Goal: Check status: Check status

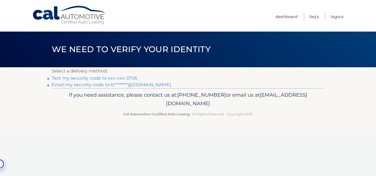
click at [81, 77] on link "Text my security code to xxx-xxx-3706" at bounding box center [95, 78] width 86 height 5
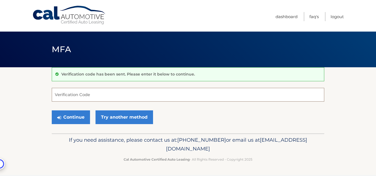
click at [67, 92] on input "Verification Code" at bounding box center [188, 95] width 272 height 14
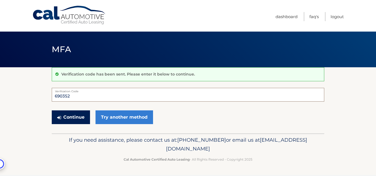
type input "690352"
click at [70, 116] on button "Continue" at bounding box center [71, 118] width 38 height 14
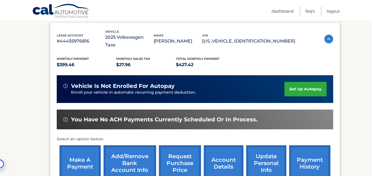
scroll to position [110, 0]
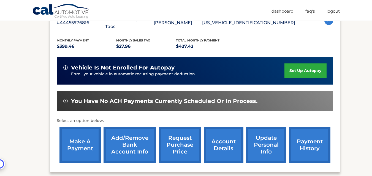
click at [305, 136] on link "payment history" at bounding box center [309, 145] width 41 height 36
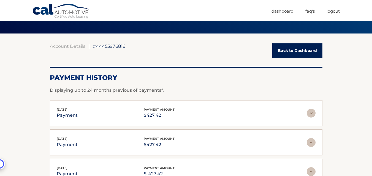
scroll to position [55, 0]
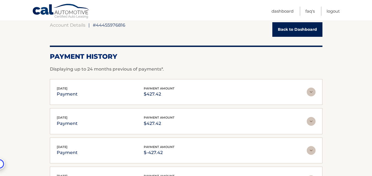
click at [311, 93] on img at bounding box center [310, 92] width 9 height 9
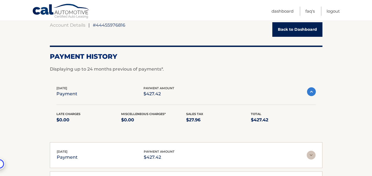
click at [311, 93] on img at bounding box center [311, 91] width 9 height 9
